Goal: Check status: Check status

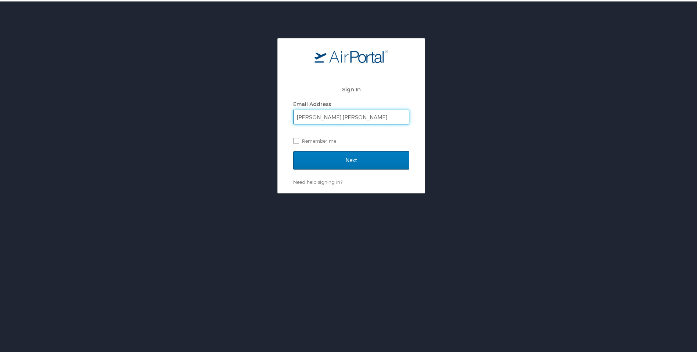
type input "[PERSON_NAME][EMAIL_ADDRESS][PERSON_NAME][DOMAIN_NAME]"
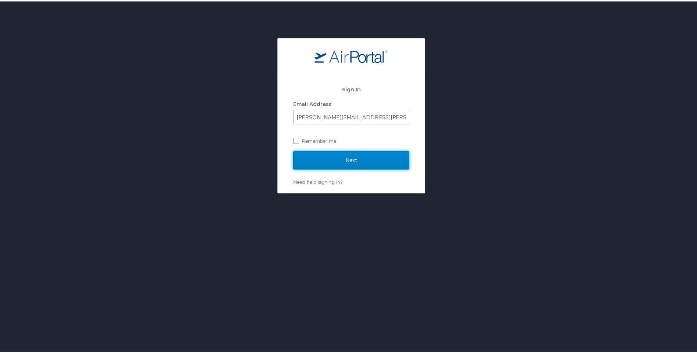
click at [320, 159] on input "Next" at bounding box center [351, 159] width 116 height 18
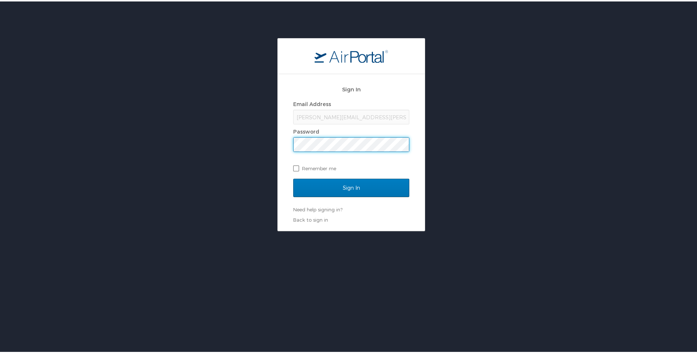
click at [293, 163] on label "Remember me" at bounding box center [351, 167] width 116 height 11
click at [293, 164] on input "Remember me" at bounding box center [295, 166] width 5 height 5
checkbox input "true"
click at [379, 192] on input "Sign In" at bounding box center [351, 186] width 116 height 18
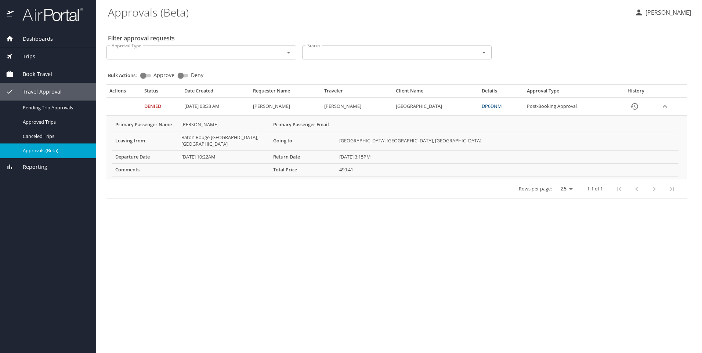
click at [287, 53] on icon "Open" at bounding box center [288, 52] width 9 height 9
click at [332, 242] on main "Approvals (Beta) [PERSON_NAME] Filter approval requests Approval Type Approval …" at bounding box center [399, 176] width 606 height 353
